Goal: Entertainment & Leisure: Consume media (video, audio)

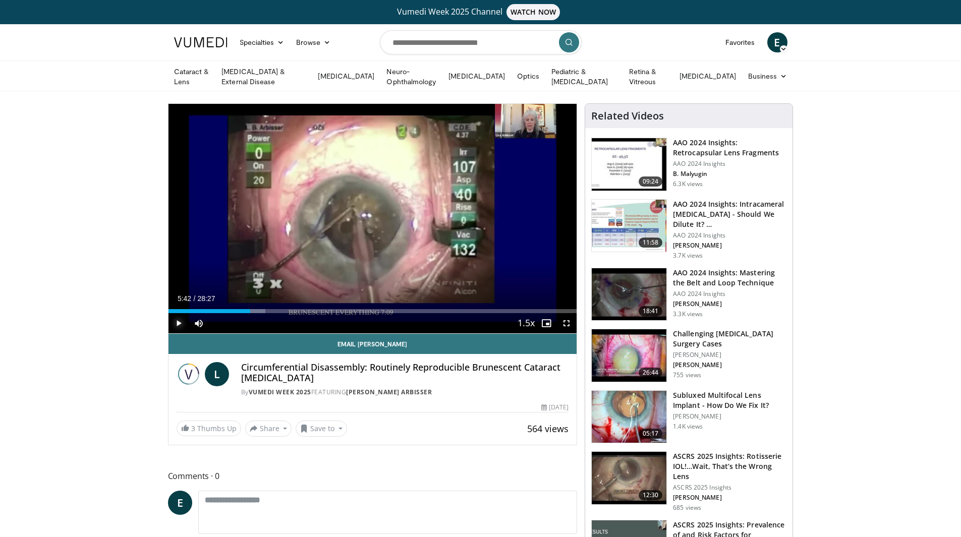
click at [177, 318] on span "Video Player" at bounding box center [179, 323] width 20 height 20
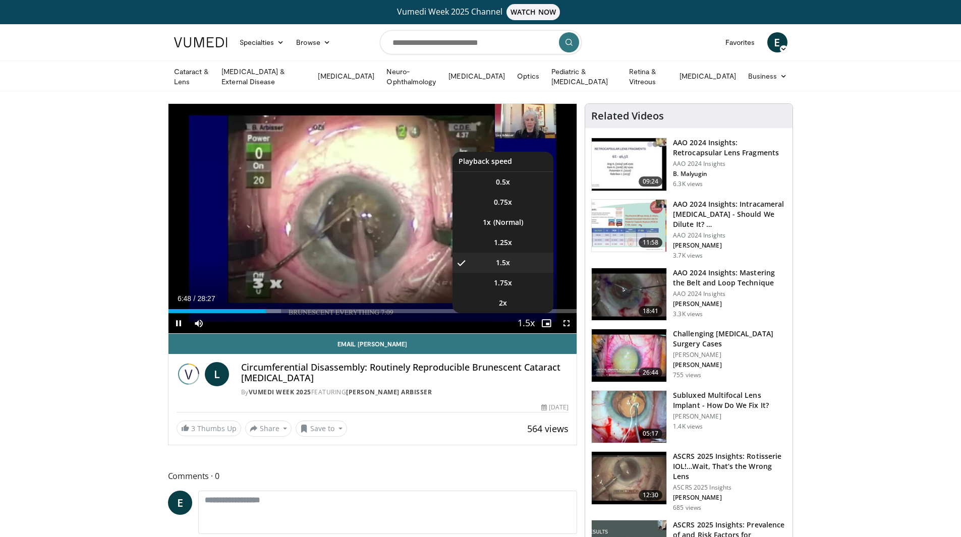
click at [531, 321] on span "Video Player" at bounding box center [526, 324] width 14 height 20
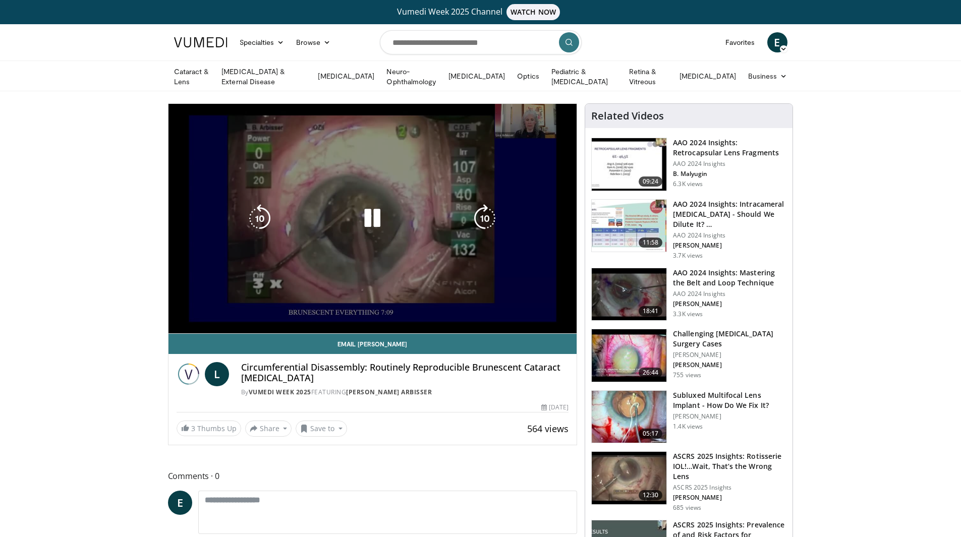
click at [531, 321] on video-js "**********" at bounding box center [373, 219] width 409 height 230
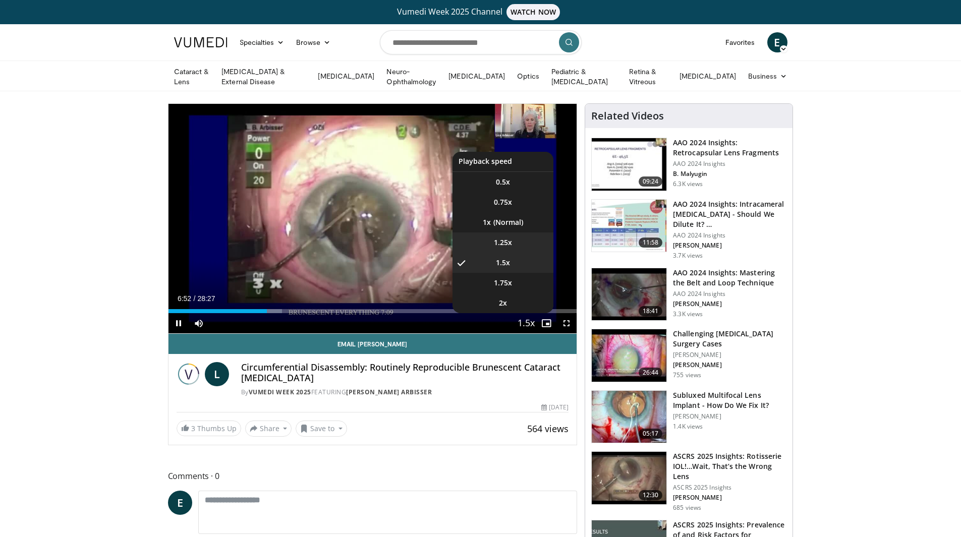
click at [510, 243] on span "1.25x" at bounding box center [503, 243] width 18 height 10
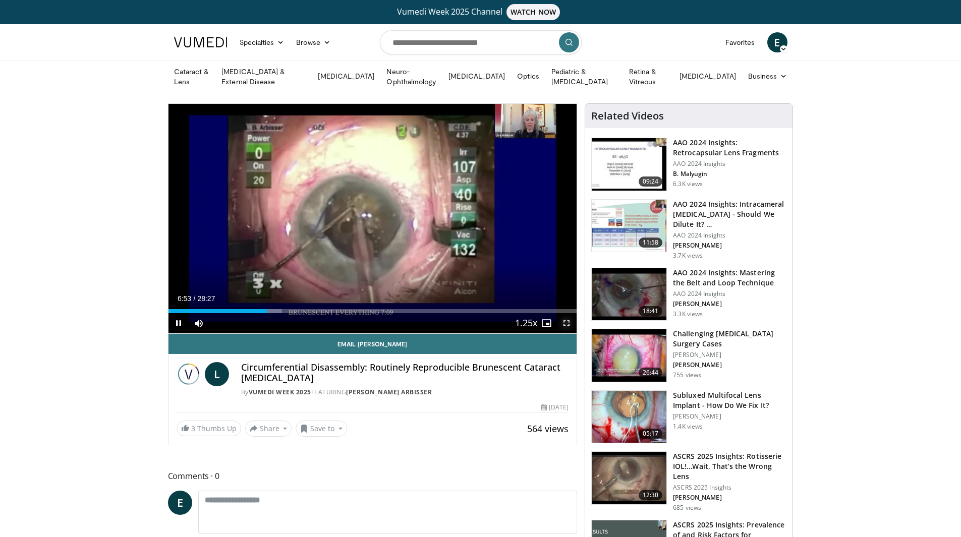
click at [565, 322] on span "Video Player" at bounding box center [566, 323] width 20 height 20
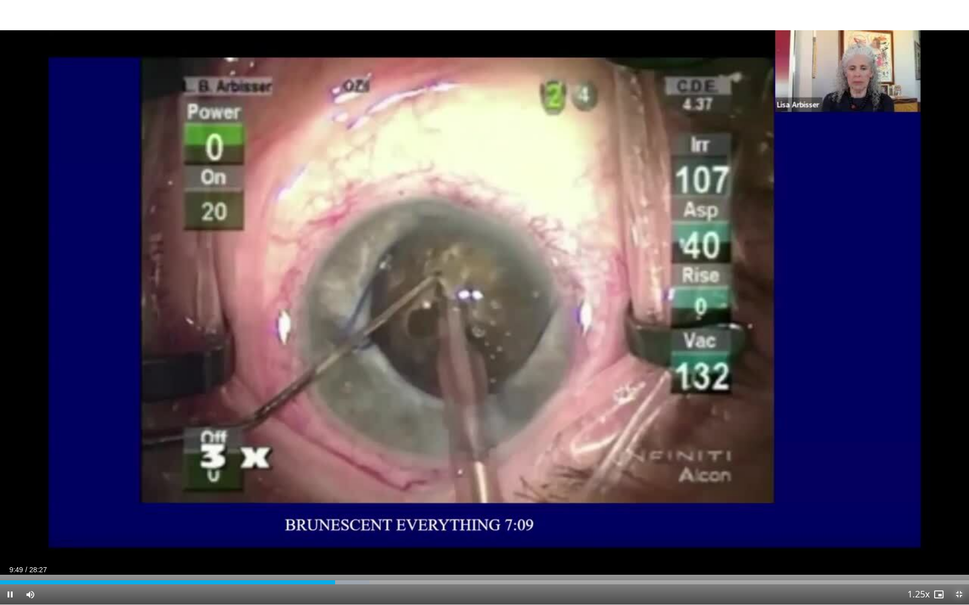
click at [959, 537] on span "Video Player" at bounding box center [958, 595] width 20 height 20
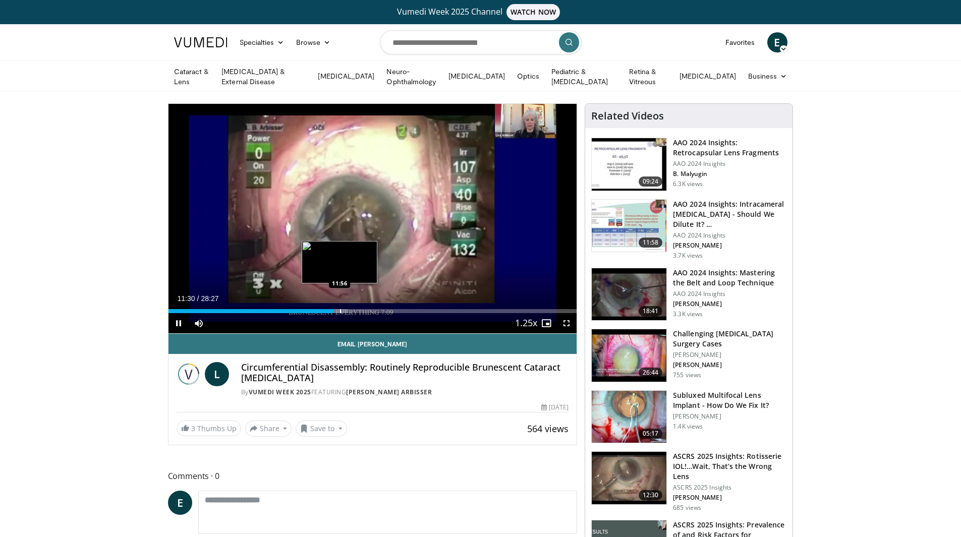
click at [340, 310] on div "Progress Bar" at bounding box center [340, 311] width 1 height 4
click at [346, 309] on div "Progress Bar" at bounding box center [346, 311] width 1 height 4
click at [355, 310] on div "Progress Bar" at bounding box center [355, 311] width 1 height 4
click at [564, 319] on span "Video Player" at bounding box center [566, 323] width 20 height 20
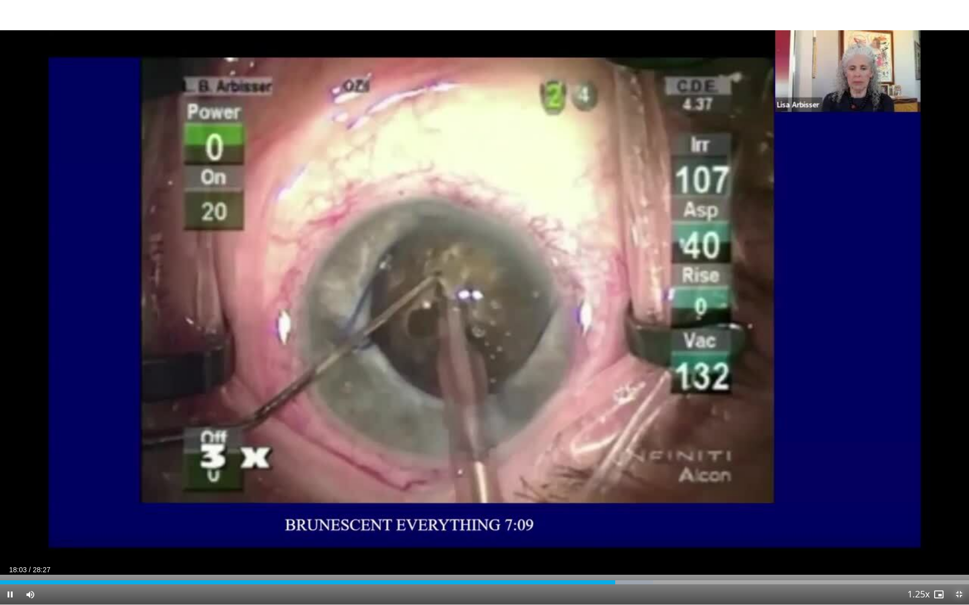
click at [961, 537] on span "Video Player" at bounding box center [958, 595] width 20 height 20
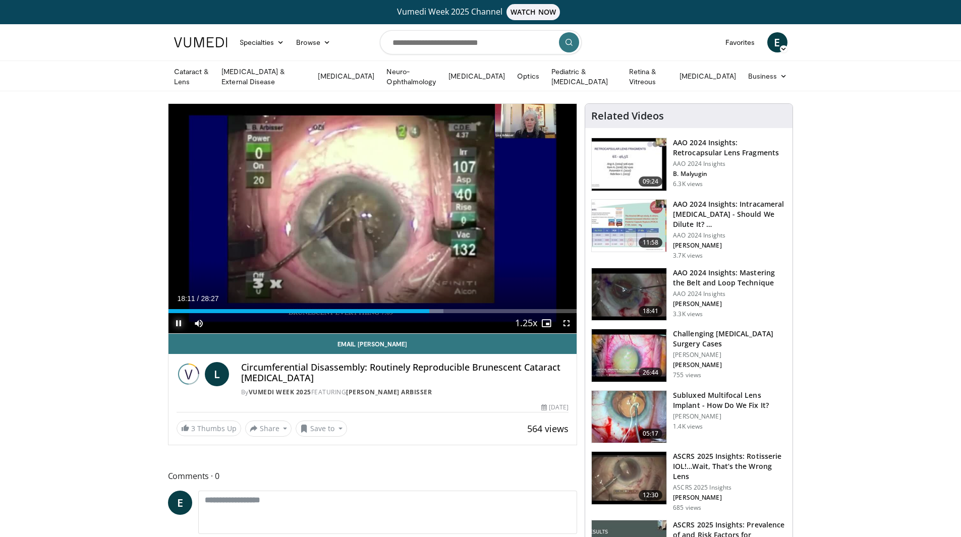
click at [177, 321] on span "Video Player" at bounding box center [179, 323] width 20 height 20
click at [178, 321] on span "Video Player" at bounding box center [179, 323] width 20 height 20
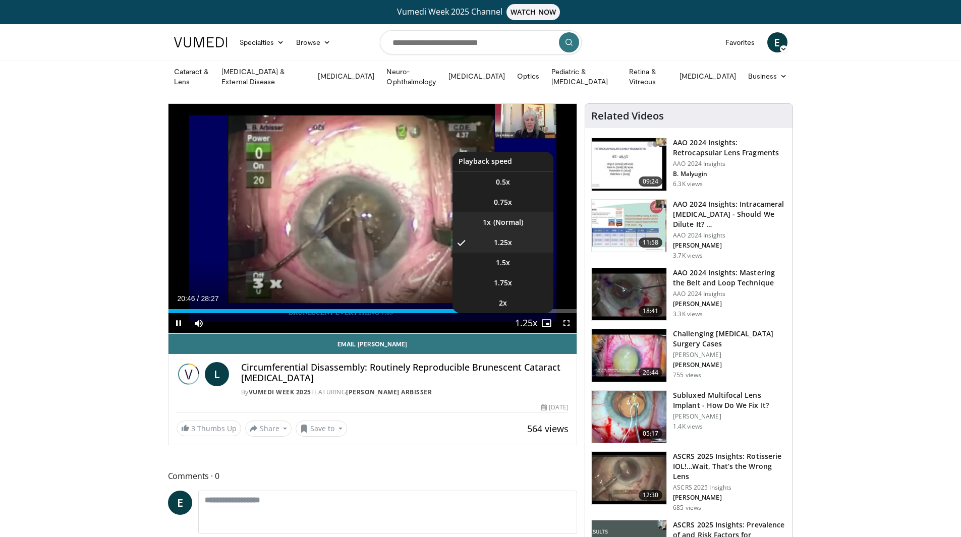
click at [493, 218] on li "1x" at bounding box center [503, 222] width 101 height 20
